Goal: Find specific page/section: Find specific page/section

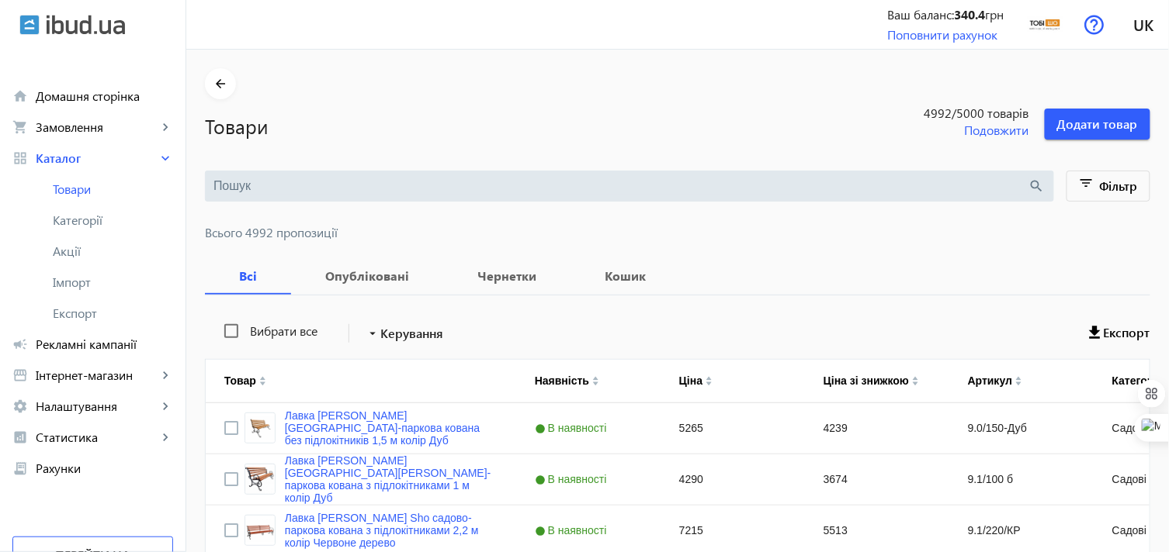
click at [462, 182] on input "search" at bounding box center [620, 186] width 815 height 17
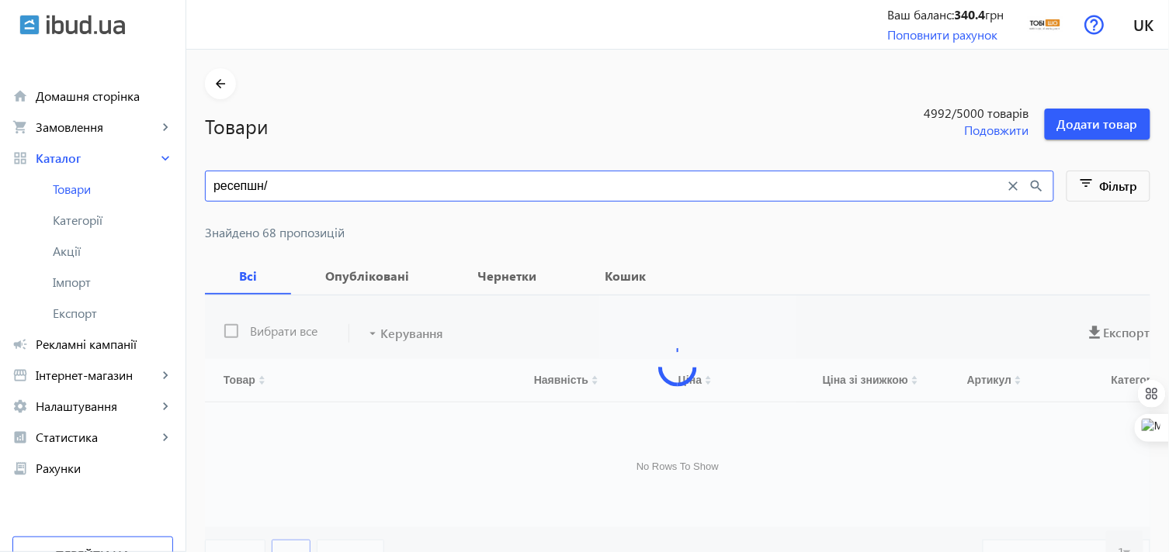
type input "ресепшн/4"
